Goal: Task Accomplishment & Management: Manage account settings

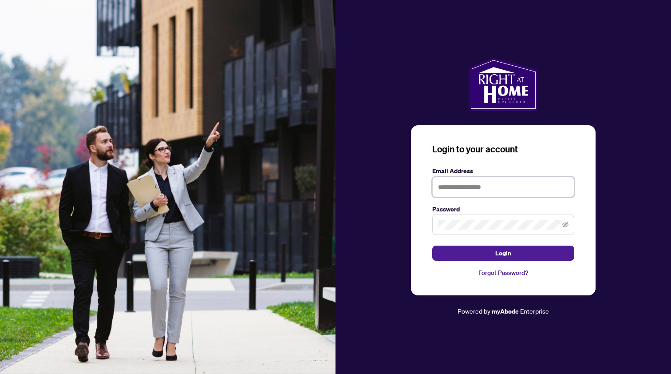
type input "**********"
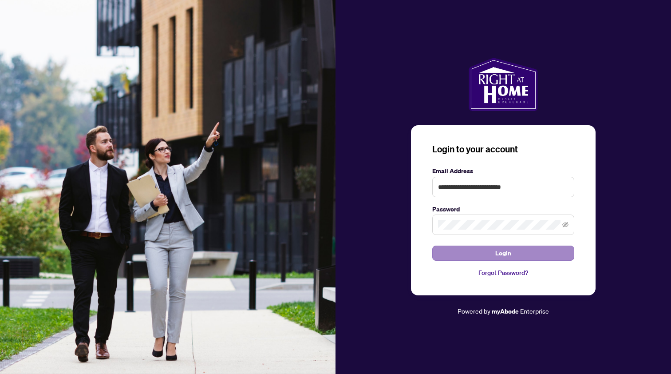
click at [458, 250] on button "Login" at bounding box center [503, 252] width 142 height 15
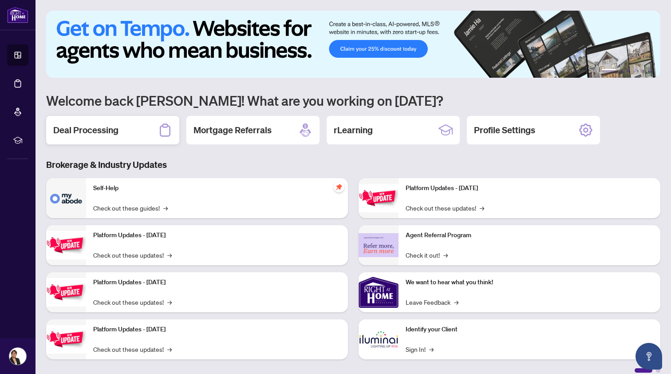
click at [119, 128] on div "Deal Processing" at bounding box center [112, 130] width 133 height 28
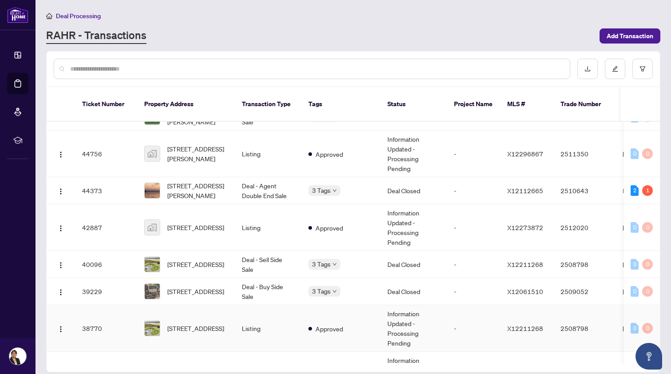
scroll to position [232, 0]
click at [203, 259] on span "[STREET_ADDRESS]" at bounding box center [195, 264] width 57 height 10
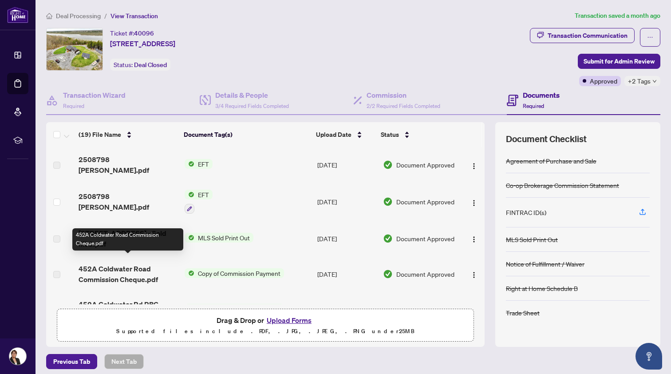
click at [134, 266] on span "452A Coldwater Road Commission Cheque.pdf" at bounding box center [128, 273] width 99 height 21
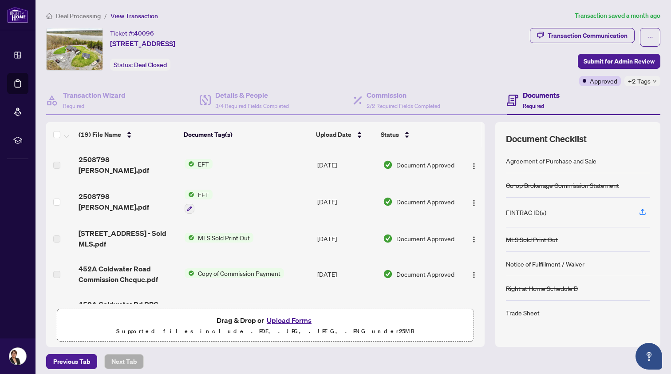
click at [216, 268] on span "Copy of Commission Payment" at bounding box center [239, 273] width 90 height 10
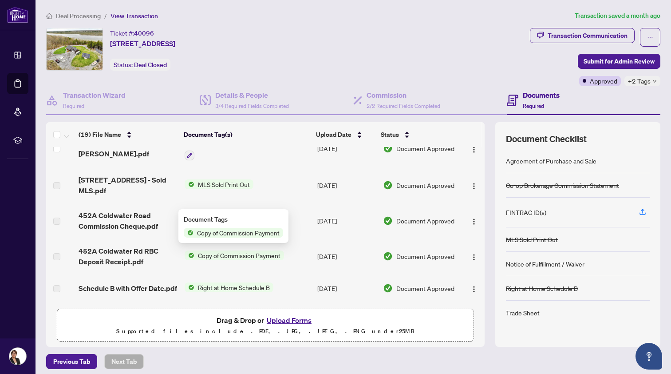
scroll to position [69, 0]
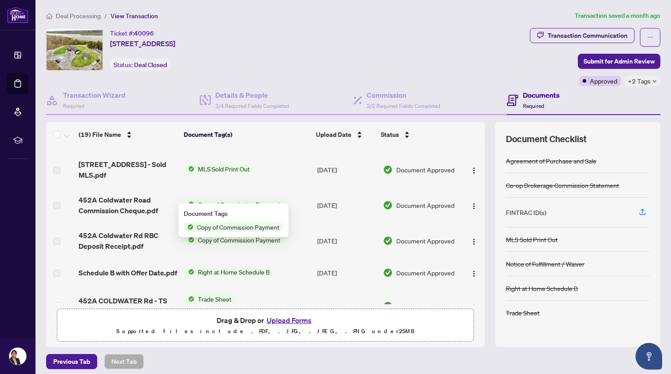
click at [290, 174] on td "MLS Sold Print Out" at bounding box center [247, 170] width 133 height 36
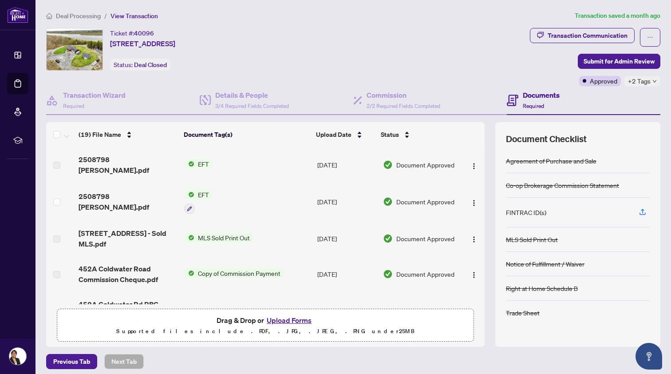
scroll to position [0, 0]
click at [120, 193] on span "2508798 [PERSON_NAME].pdf" at bounding box center [128, 201] width 99 height 21
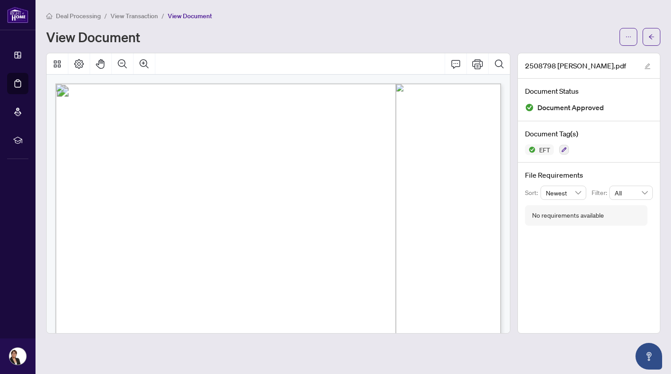
click at [68, 16] on span "Deal Processing" at bounding box center [78, 16] width 45 height 8
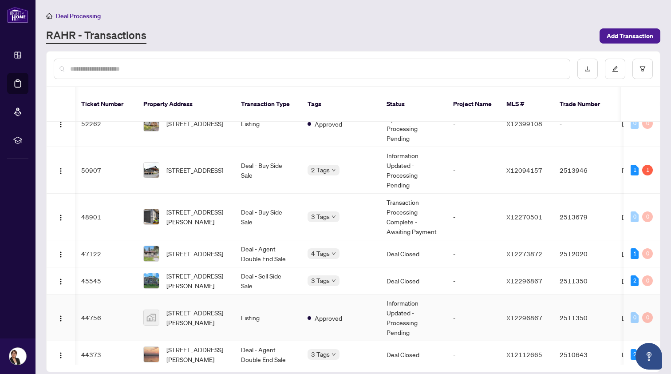
scroll to position [79, 1]
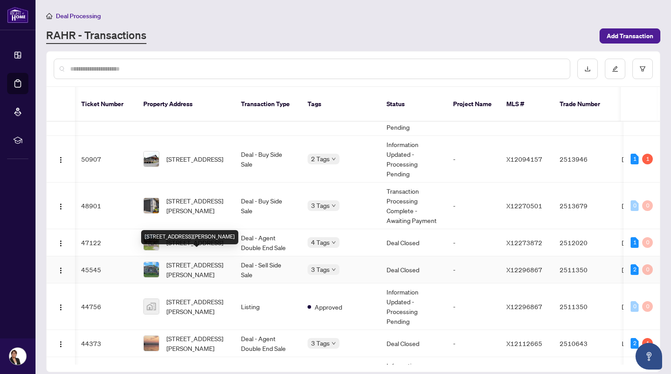
click at [199, 260] on span "[STREET_ADDRESS][PERSON_NAME]" at bounding box center [196, 270] width 60 height 20
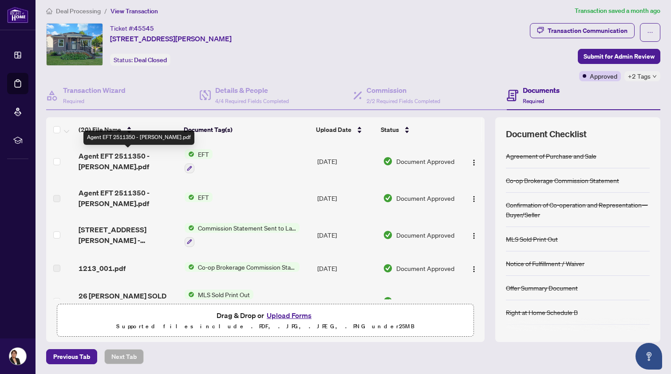
click at [103, 156] on span "Agent EFT 2511350 - [PERSON_NAME].pdf" at bounding box center [128, 160] width 99 height 21
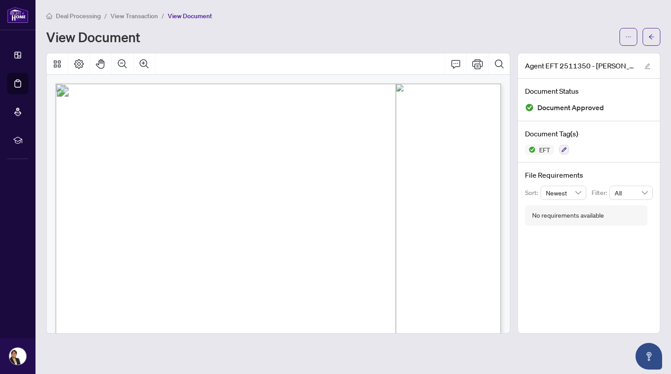
click at [80, 16] on span "Deal Processing" at bounding box center [78, 16] width 45 height 8
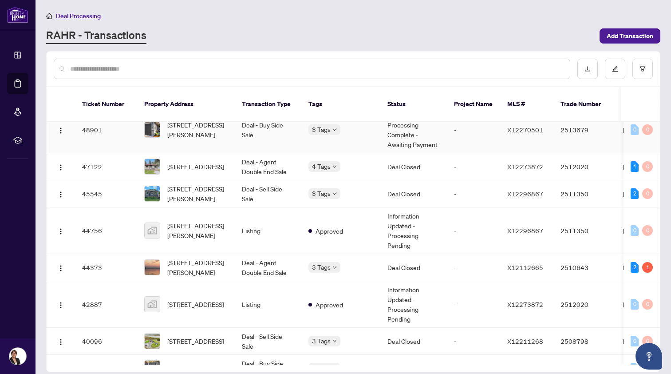
scroll to position [156, 0]
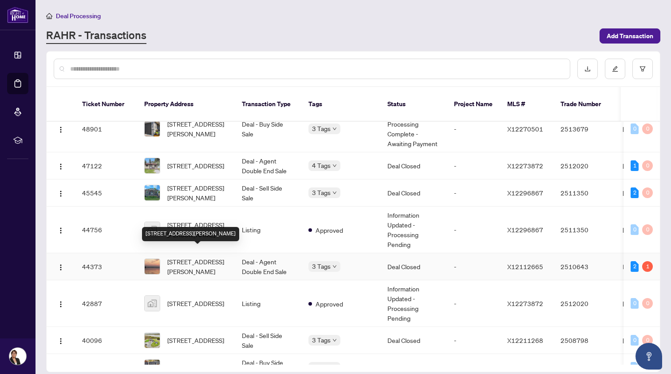
click at [196, 257] on span "[STREET_ADDRESS][PERSON_NAME]" at bounding box center [197, 267] width 60 height 20
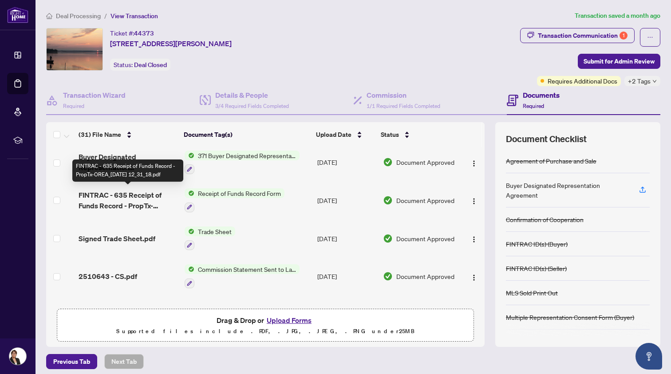
scroll to position [268, 0]
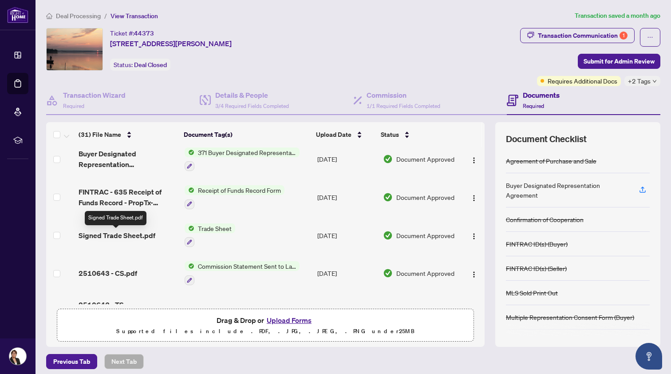
click at [132, 235] on span "Signed Trade Sheet.pdf" at bounding box center [117, 235] width 77 height 11
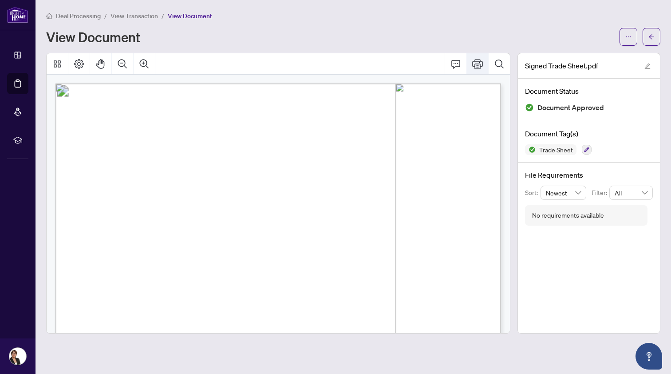
click at [478, 61] on icon "Print" at bounding box center [477, 64] width 11 height 10
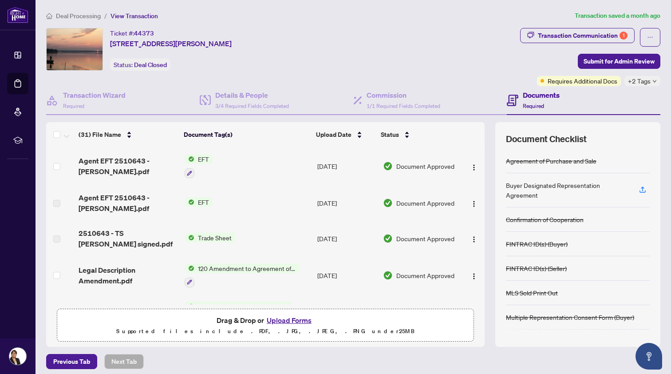
click at [66, 16] on span "Deal Processing" at bounding box center [78, 16] width 45 height 8
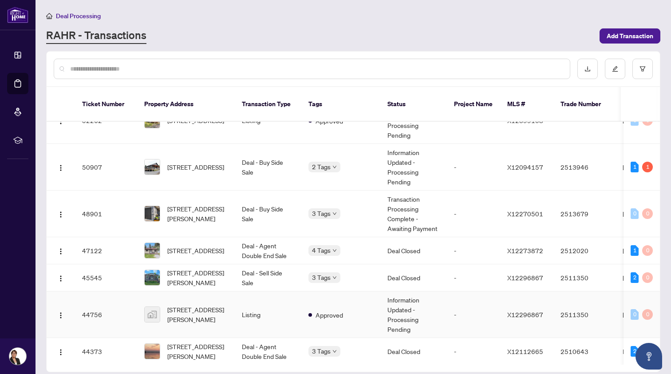
scroll to position [77, 0]
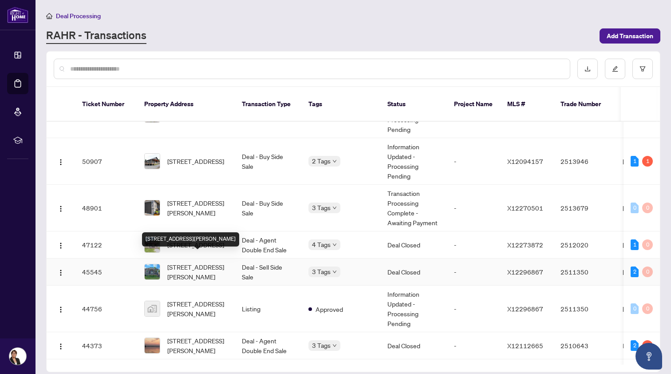
click at [186, 262] on span "[STREET_ADDRESS][PERSON_NAME]" at bounding box center [197, 272] width 60 height 20
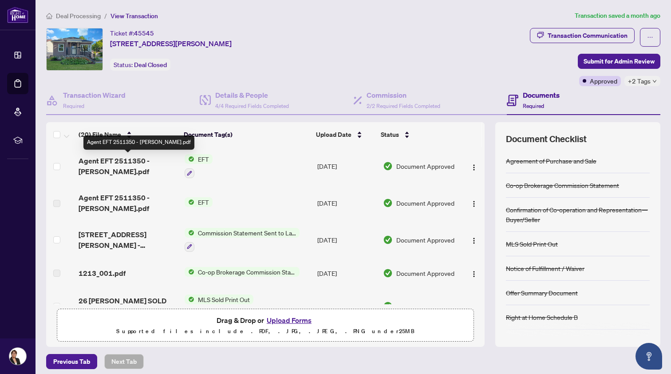
click at [130, 160] on span "Agent EFT 2511350 - [PERSON_NAME].pdf" at bounding box center [128, 165] width 99 height 21
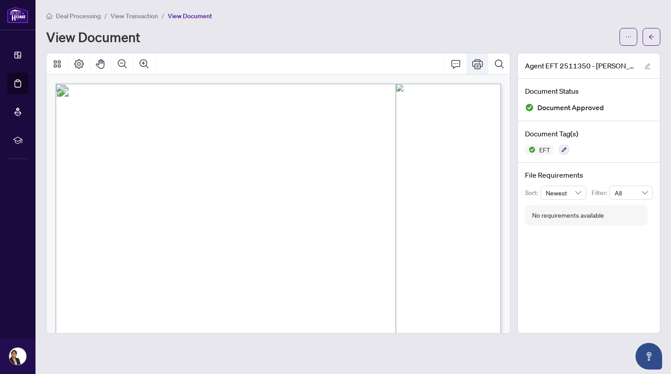
click at [475, 62] on icon "Print" at bounding box center [477, 64] width 11 height 11
click at [72, 16] on span "Deal Processing" at bounding box center [78, 16] width 45 height 8
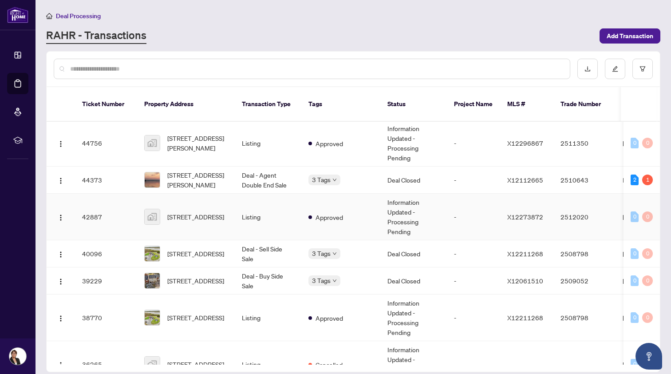
scroll to position [242, 0]
click at [199, 249] on span "[STREET_ADDRESS]" at bounding box center [195, 254] width 57 height 10
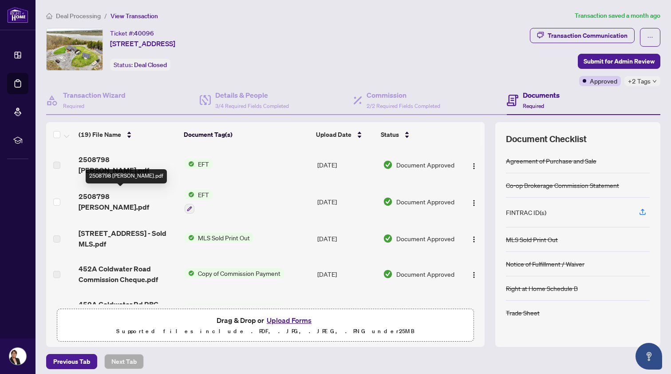
click at [131, 197] on span "2508798 [PERSON_NAME].pdf" at bounding box center [128, 201] width 99 height 21
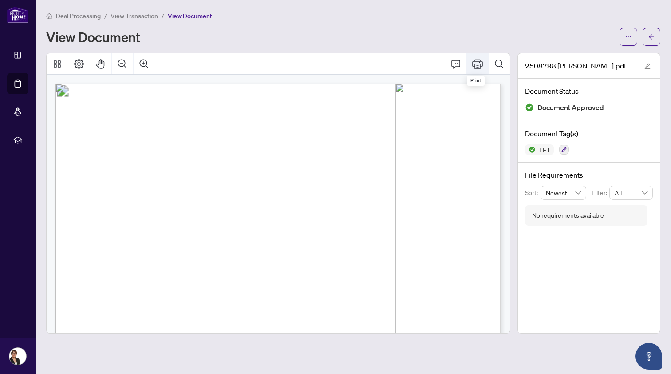
click at [478, 63] on icon "Print" at bounding box center [477, 64] width 11 height 10
click at [90, 17] on span "Deal Processing" at bounding box center [78, 16] width 45 height 8
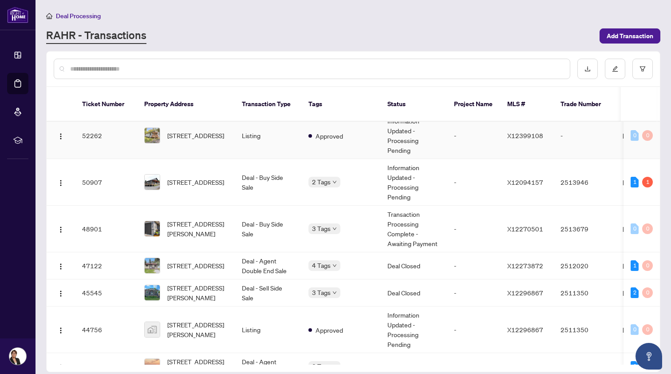
scroll to position [59, 0]
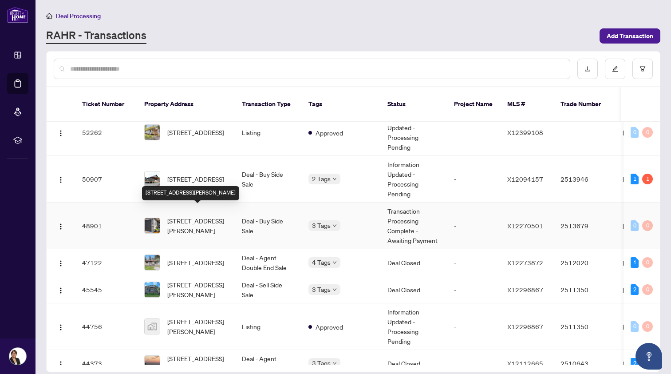
click at [191, 216] on span "[STREET_ADDRESS][PERSON_NAME]" at bounding box center [197, 226] width 60 height 20
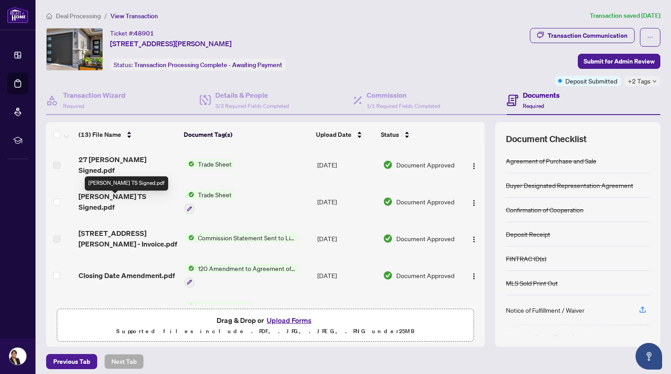
click at [126, 199] on span "[PERSON_NAME] TS Signed.pdf" at bounding box center [128, 201] width 99 height 21
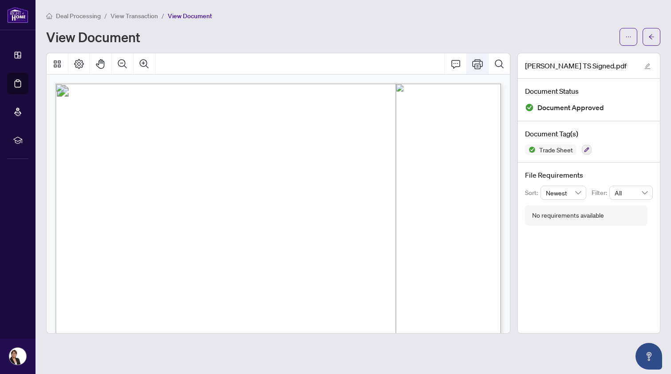
click at [476, 59] on icon "Print" at bounding box center [477, 64] width 11 height 11
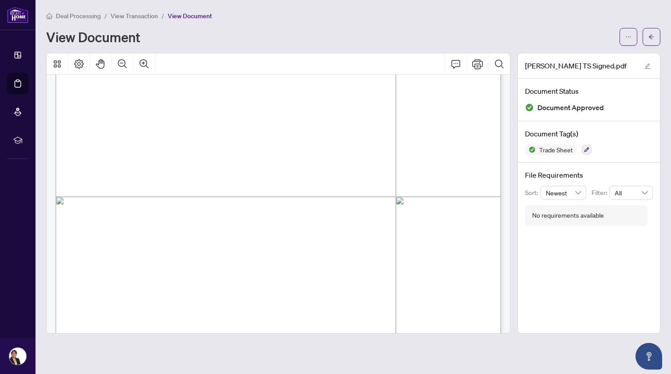
scroll to position [228, 0]
click at [75, 14] on span "Deal Processing" at bounding box center [78, 16] width 45 height 8
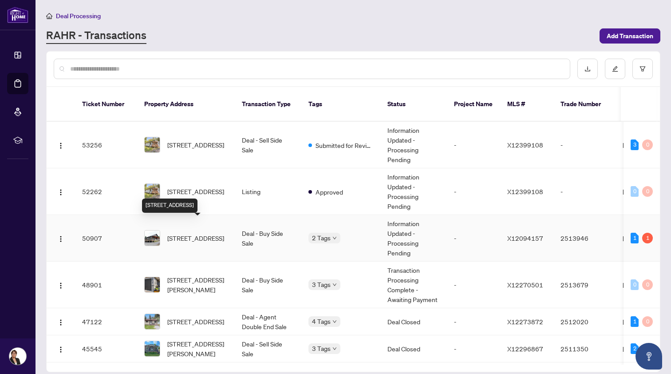
click at [206, 233] on span "[STREET_ADDRESS]" at bounding box center [195, 238] width 57 height 10
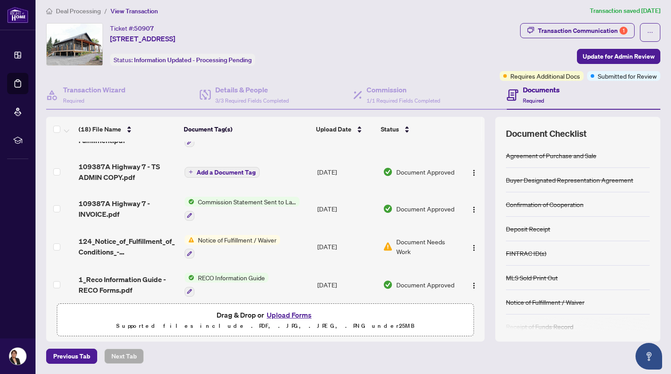
scroll to position [173, 0]
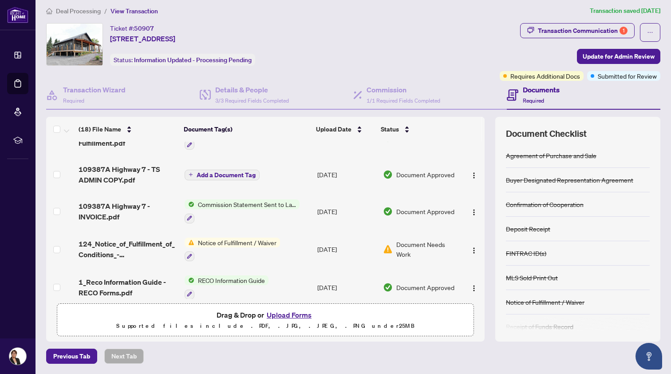
click at [79, 12] on span "Deal Processing" at bounding box center [78, 11] width 45 height 8
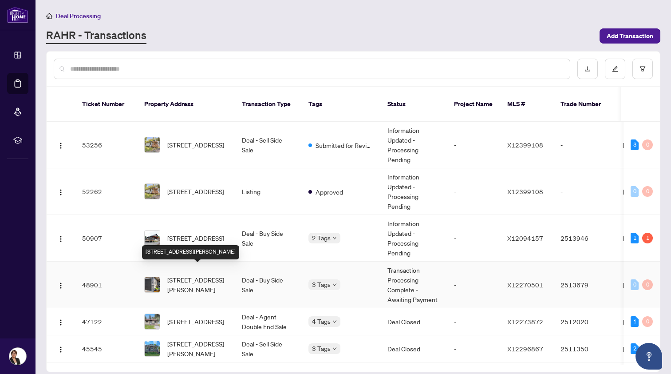
click at [172, 276] on span "[STREET_ADDRESS][PERSON_NAME]" at bounding box center [197, 285] width 60 height 20
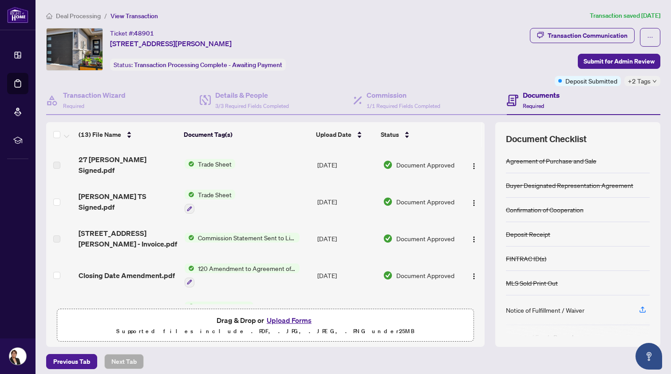
click at [77, 13] on span "Deal Processing" at bounding box center [78, 16] width 45 height 8
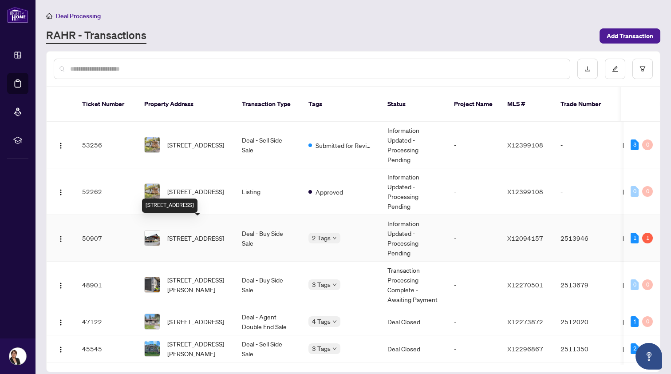
click at [209, 233] on span "[STREET_ADDRESS]" at bounding box center [195, 238] width 57 height 10
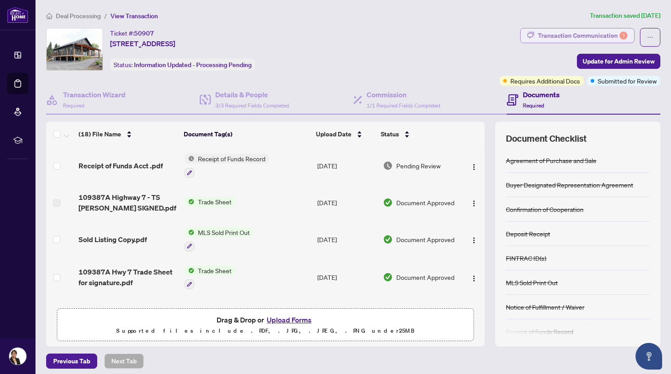
click at [593, 30] on div "Transaction Communication 1" at bounding box center [583, 35] width 90 height 14
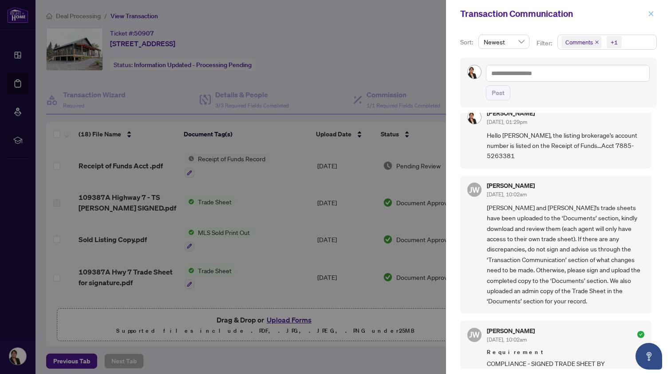
click at [652, 12] on icon "close" at bounding box center [651, 14] width 6 height 6
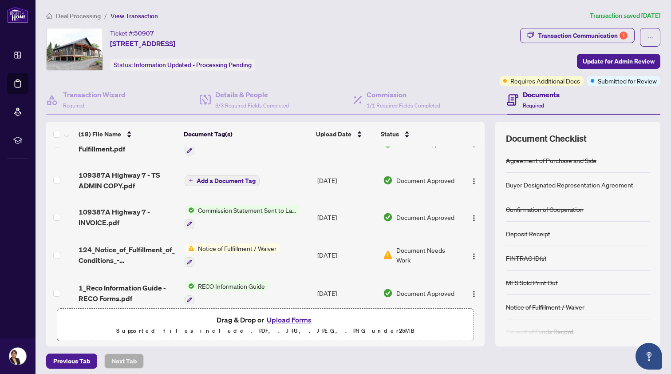
scroll to position [174, 0]
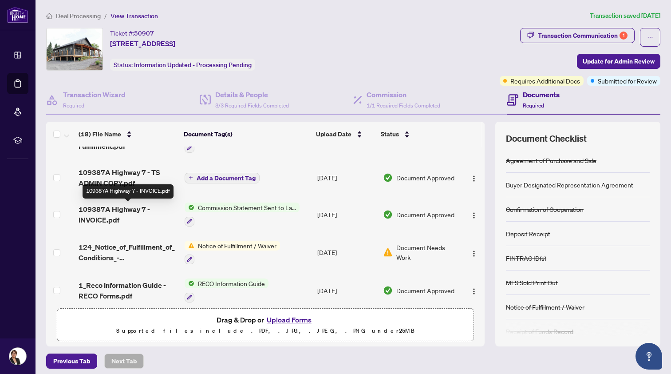
click at [122, 206] on span "109387A Highway 7 - INVOICE.pdf" at bounding box center [128, 214] width 99 height 21
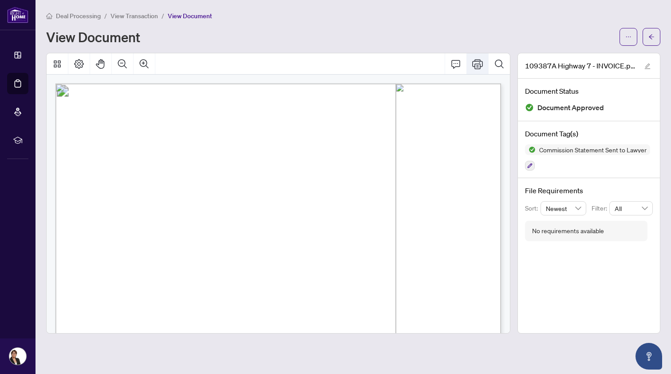
click at [477, 63] on icon "Print" at bounding box center [477, 64] width 11 height 10
